Goal: Information Seeking & Learning: Learn about a topic

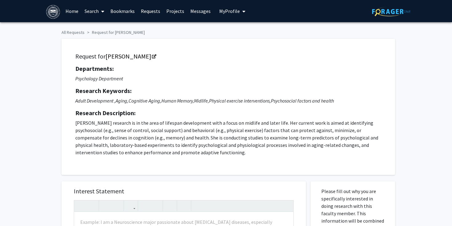
drag, startPoint x: 75, startPoint y: 124, endPoint x: 195, endPoint y: 151, distance: 122.4
click at [195, 151] on p "[PERSON_NAME] research is in the area of lifespan development with a focus on m…" at bounding box center [228, 137] width 306 height 37
copy p "[PERSON_NAME] research is in the area of lifespan development with a focus on m…"
click at [60, 92] on div "Request for [PERSON_NAME] Departments: Psychology Department Research Keywords:…" at bounding box center [226, 104] width 338 height 142
click at [53, 13] on img at bounding box center [53, 12] width 14 height 14
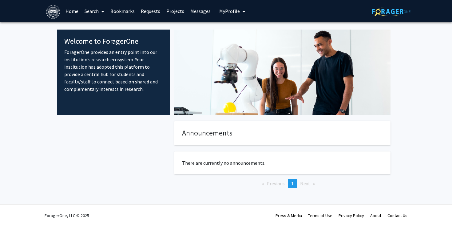
click at [75, 13] on link "Home" at bounding box center [71, 11] width 19 height 22
click at [89, 13] on link "Search" at bounding box center [94, 11] width 26 height 22
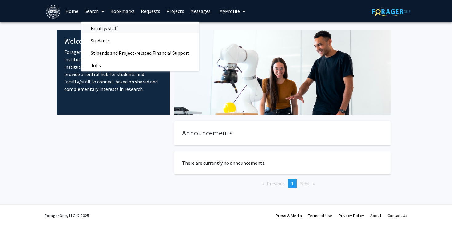
click at [98, 29] on span "Faculty/Staff" at bounding box center [103, 28] width 45 height 12
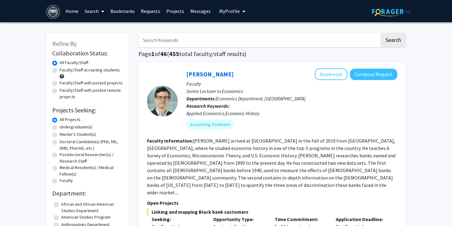
click at [86, 71] on label "Faculty/Staff accepting students" at bounding box center [90, 70] width 60 height 6
click at [64, 71] on input "Faculty/Staff accepting students" at bounding box center [62, 69] width 4 height 4
radio input "true"
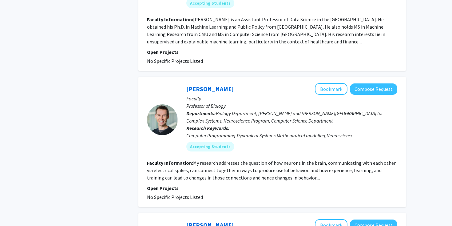
scroll to position [1350, 0]
click at [376, 83] on button "Compose Request" at bounding box center [373, 88] width 47 height 11
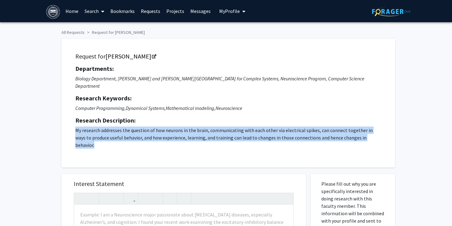
drag, startPoint x: 75, startPoint y: 123, endPoint x: 377, endPoint y: 132, distance: 301.7
click at [377, 132] on p "My research addresses the question of how neurons in the brain, communicating w…" at bounding box center [228, 137] width 306 height 22
copy p "My research addresses the question of how neurons in the brain, communicating w…"
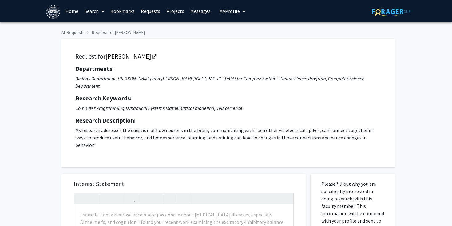
click at [72, 91] on div "Request for [PERSON_NAME] Departments: Biology Department, [PERSON_NAME] and [P…" at bounding box center [228, 102] width 318 height 113
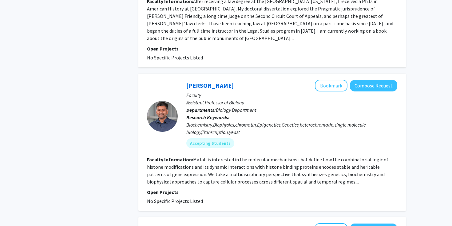
scroll to position [1646, 0]
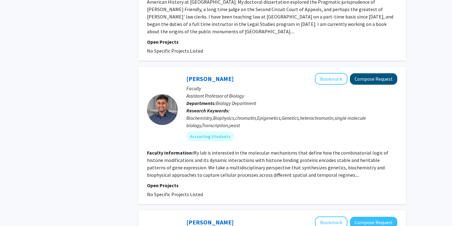
click at [372, 73] on button "Compose Request" at bounding box center [373, 78] width 47 height 11
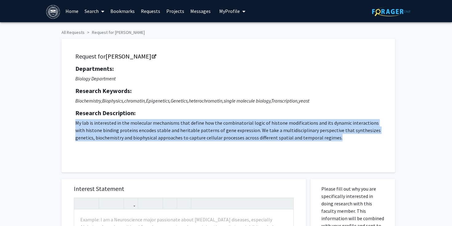
drag, startPoint x: 75, startPoint y: 124, endPoint x: 320, endPoint y: 140, distance: 245.0
click at [320, 140] on p "My lab is interested in the molecular mechanisms that define how the combinator…" at bounding box center [228, 136] width 306 height 34
copy p "My lab is interested in the molecular mechanisms that define how the combinator…"
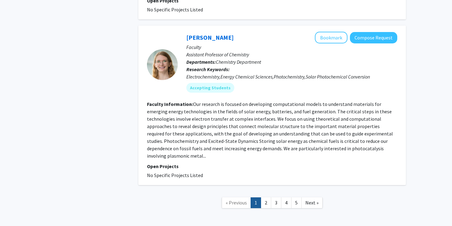
scroll to position [1829, 0]
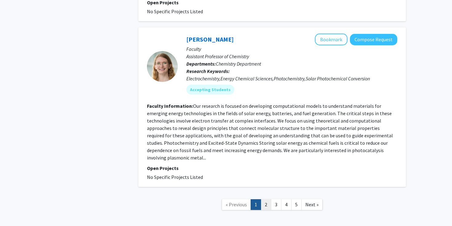
click at [268, 199] on link "2" at bounding box center [266, 204] width 10 height 11
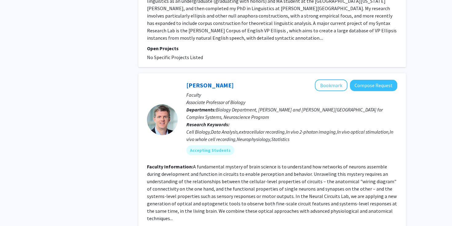
scroll to position [1485, 0]
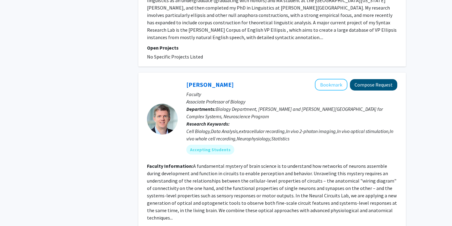
click at [367, 79] on button "Compose Request" at bounding box center [373, 84] width 47 height 11
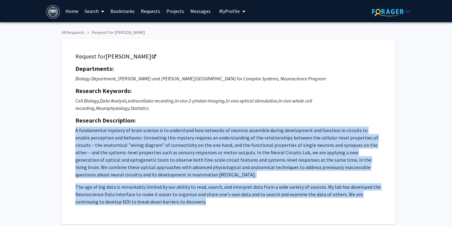
drag, startPoint x: 75, startPoint y: 132, endPoint x: 185, endPoint y: 210, distance: 135.0
click at [185, 210] on div "Request for [PERSON_NAME] Departments: Biology Department, [PERSON_NAME] and [P…" at bounding box center [228, 131] width 318 height 170
copy p "L ipsumdolors ametcon ad elits doeiusm te in utlaboreet dol magnaali en adminim…"
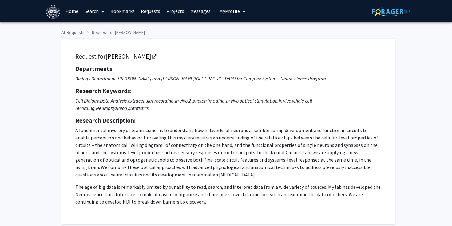
click at [74, 109] on div "Request for [PERSON_NAME] Departments: Biology Department, [PERSON_NAME] and [P…" at bounding box center [228, 131] width 318 height 170
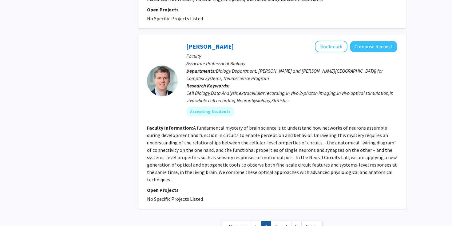
scroll to position [1523, 0]
click at [277, 221] on link "3" at bounding box center [276, 226] width 10 height 11
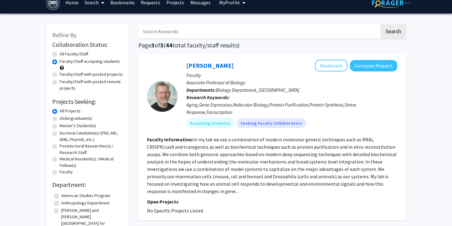
scroll to position [9, 0]
click at [209, 66] on link "[PERSON_NAME]" at bounding box center [209, 65] width 47 height 8
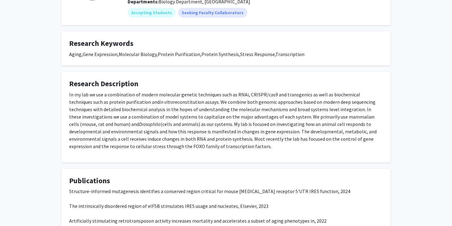
scroll to position [85, 0]
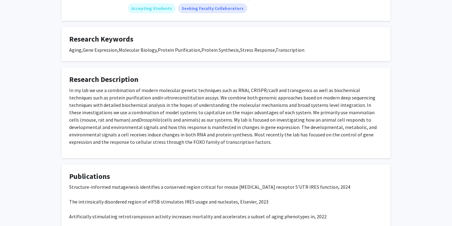
click at [67, 88] on fg-card "Research Description In my lab we use a combination of modern molecular genetic…" at bounding box center [225, 112] width 329 height 91
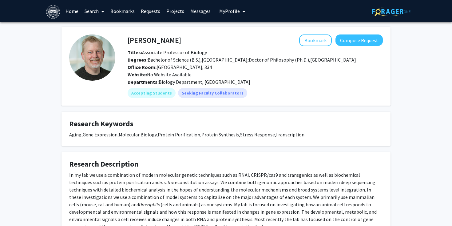
scroll to position [0, 0]
click at [360, 40] on button "Compose Request" at bounding box center [358, 39] width 47 height 11
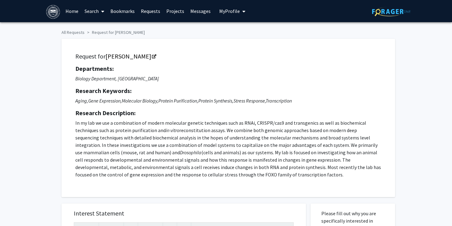
drag, startPoint x: 75, startPoint y: 124, endPoint x: 279, endPoint y: 177, distance: 211.4
click at [279, 177] on div "Request for [PERSON_NAME] Departments: Biology Department, Rosenstiel Basic Med…" at bounding box center [228, 117] width 318 height 143
copy p "In my lab we use a combination of modern molecular genetic techniques such as R…"
click at [63, 54] on div "Request for [PERSON_NAME] Departments: Biology Department, Rosenstiel Basic Med…" at bounding box center [228, 118] width 334 height 158
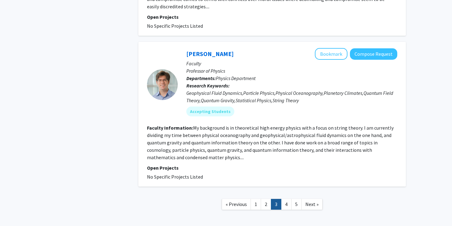
scroll to position [1405, 0]
click at [287, 199] on link "4" at bounding box center [286, 204] width 10 height 11
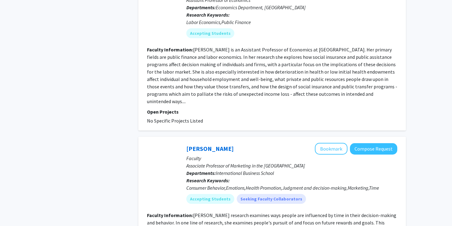
scroll to position [1103, 0]
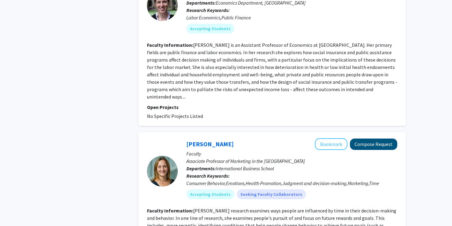
click at [370, 138] on button "Compose Request" at bounding box center [373, 143] width 47 height 11
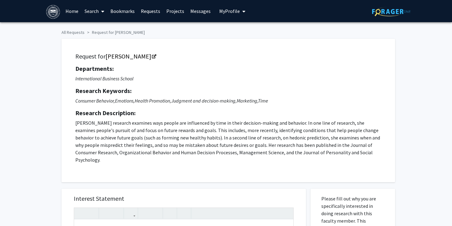
drag, startPoint x: 74, startPoint y: 124, endPoint x: 320, endPoint y: 164, distance: 248.5
click at [320, 164] on div "Request for [PERSON_NAME] Departments: International Business School Research K…" at bounding box center [228, 110] width 318 height 128
copy p "[PERSON_NAME] research examines ways people are influenced by time in their dec…"
